Goal: Find specific page/section: Find specific page/section

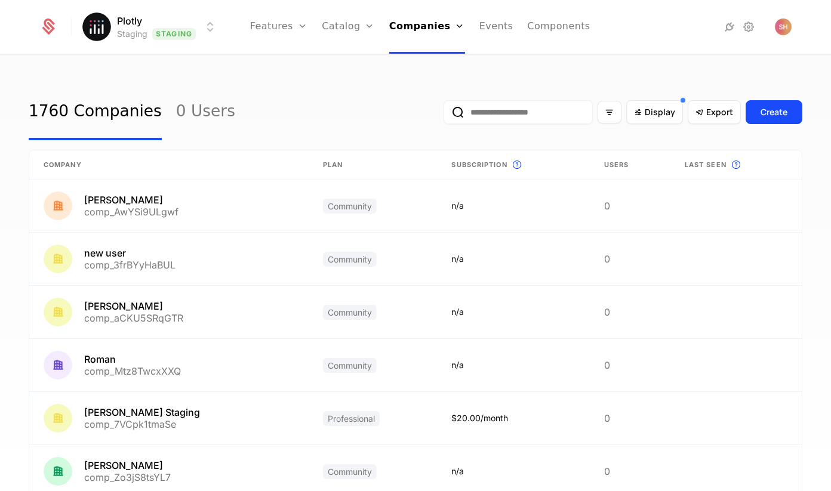
click at [192, 23] on html "Plotly Staging Staging Features Features Flags Catalog Plans Add Ons Credits Co…" at bounding box center [415, 245] width 831 height 491
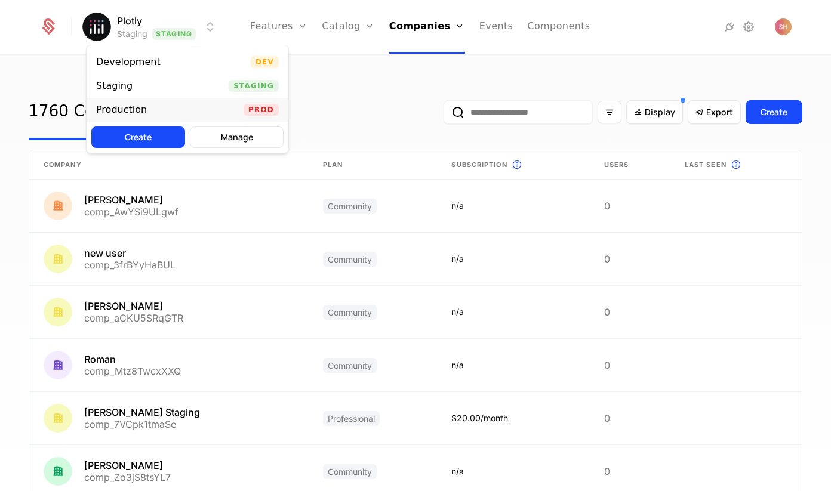
click at [189, 106] on div "Production Prod" at bounding box center [188, 110] width 202 height 24
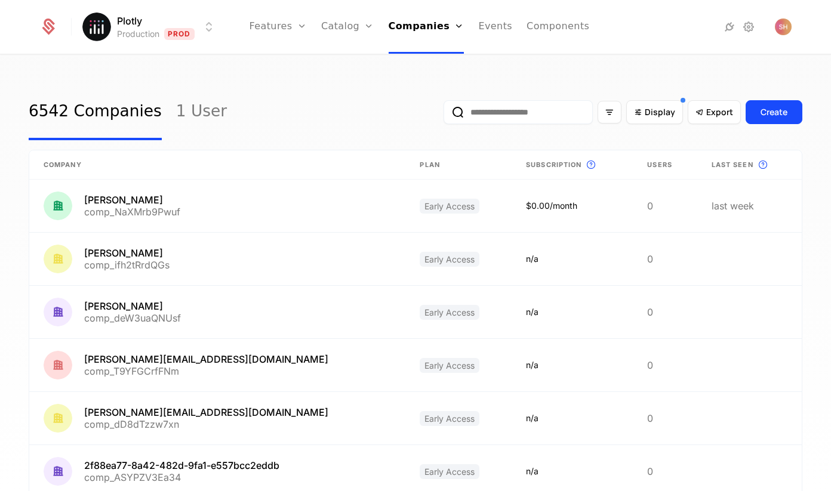
click at [535, 110] on input "email" at bounding box center [518, 112] width 149 height 24
paste input "**********"
type input "**********"
click at [444, 115] on button "submit" at bounding box center [444, 115] width 0 height 0
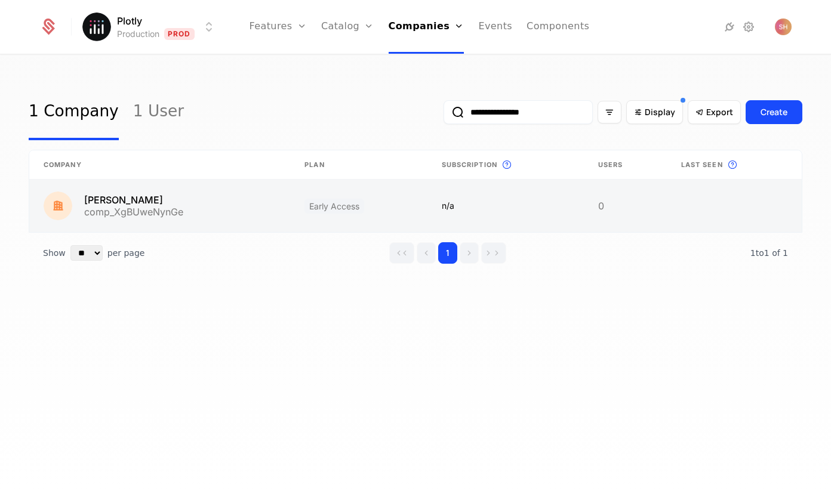
click at [132, 199] on link at bounding box center [159, 206] width 261 height 53
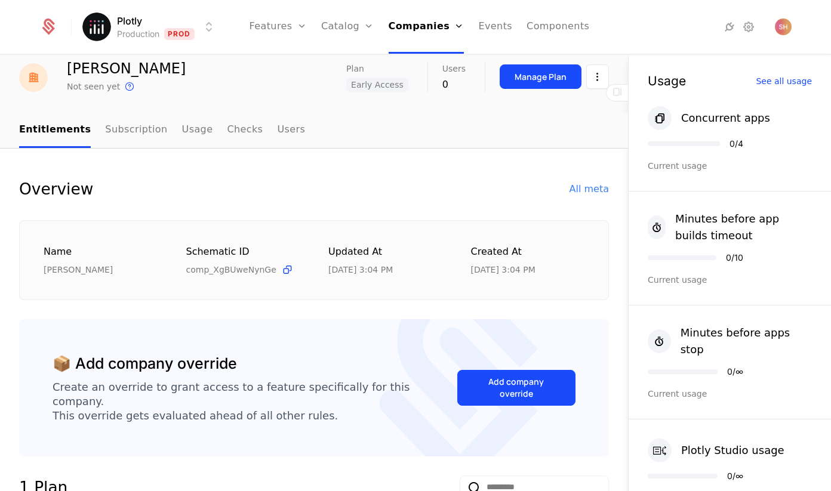
scroll to position [44, 0]
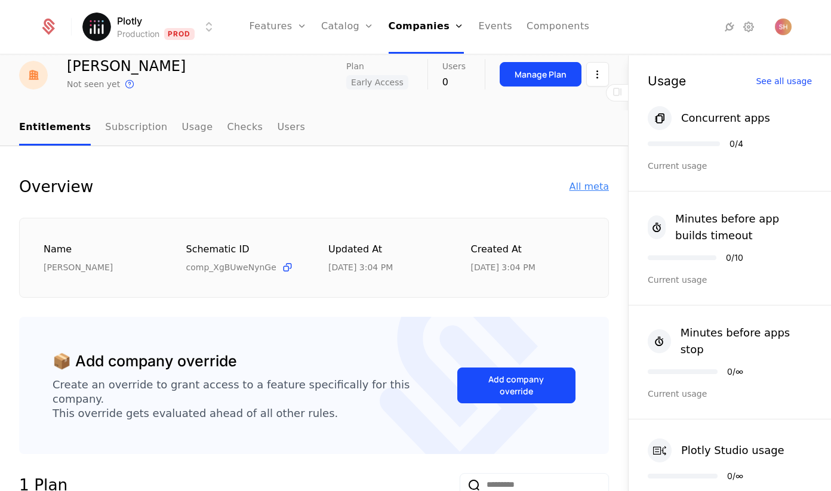
click at [592, 182] on div "All meta" at bounding box center [588, 187] width 39 height 14
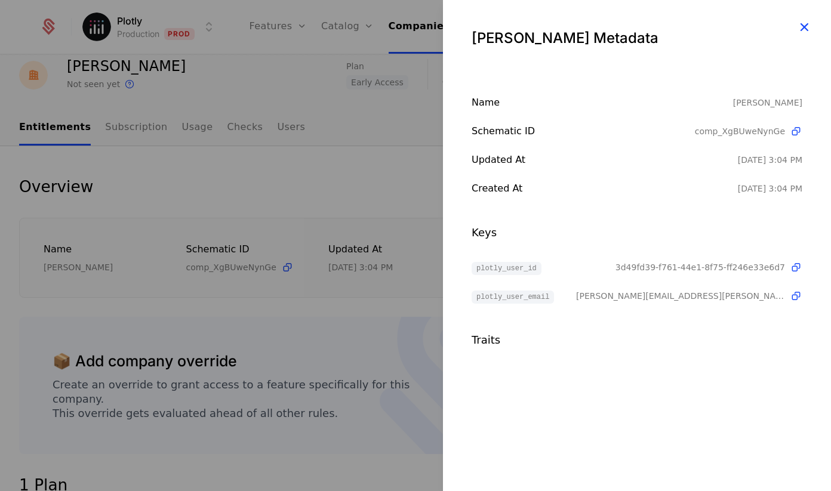
click at [802, 20] on icon "button" at bounding box center [804, 27] width 16 height 16
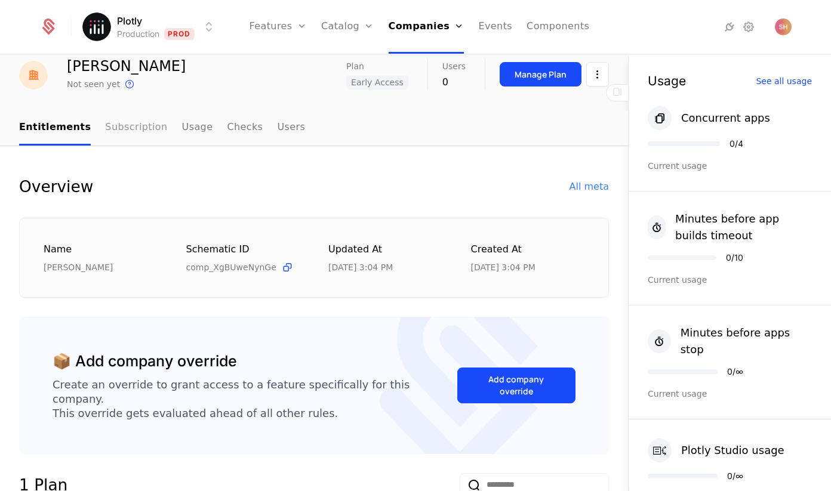
click at [138, 127] on link "Subscription" at bounding box center [136, 127] width 62 height 35
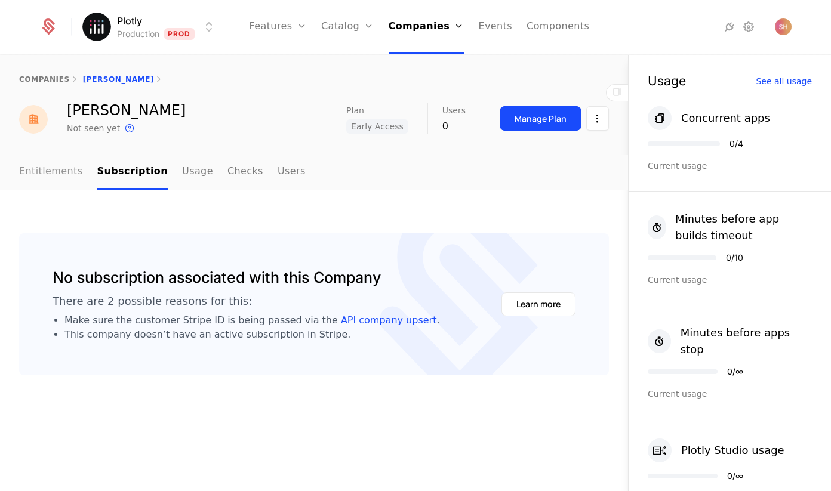
click at [42, 168] on link "Entitlements" at bounding box center [51, 172] width 64 height 35
